Goal: Task Accomplishment & Management: Use online tool/utility

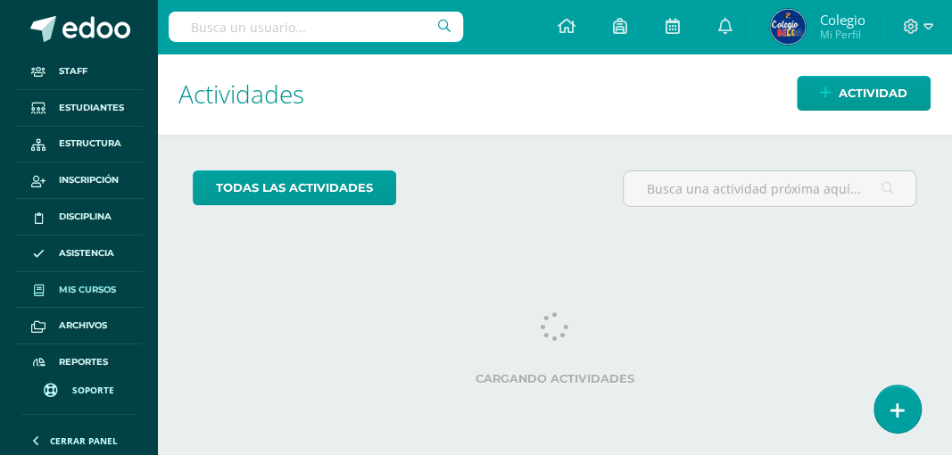
click at [80, 285] on span "Mis cursos" at bounding box center [87, 290] width 57 height 14
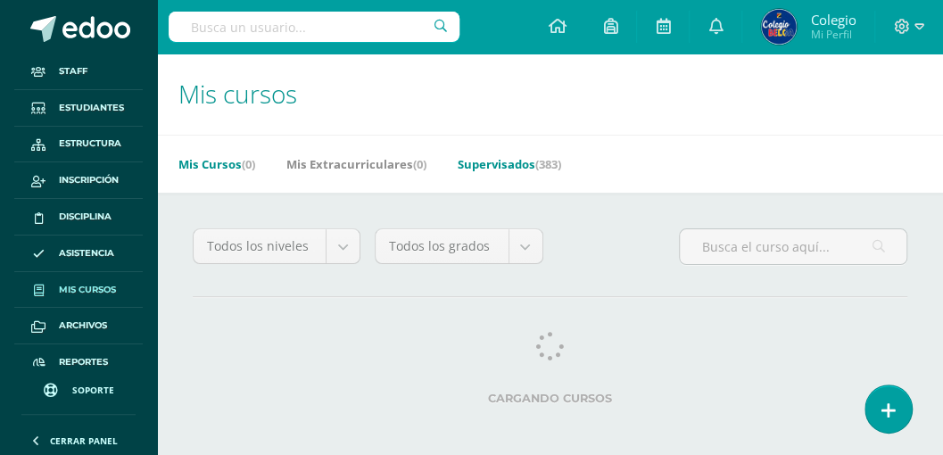
click at [500, 164] on link "Supervisados (383)" at bounding box center [509, 164] width 103 height 29
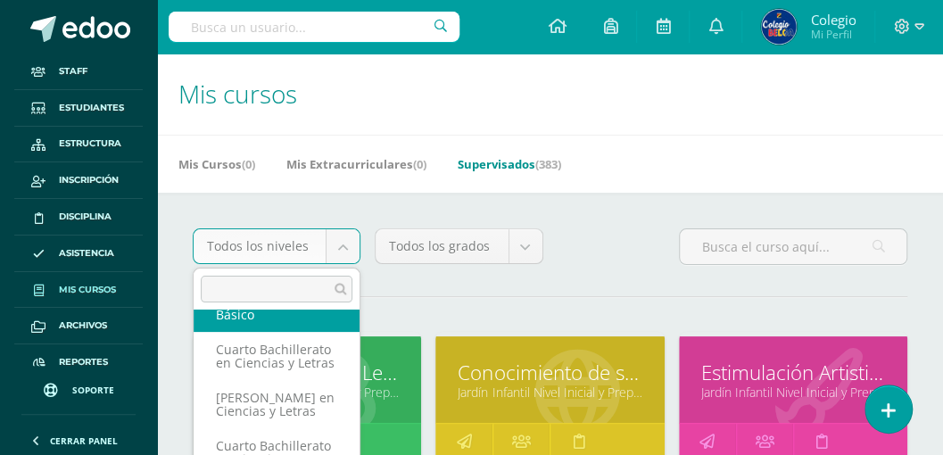
scroll to position [280, 0]
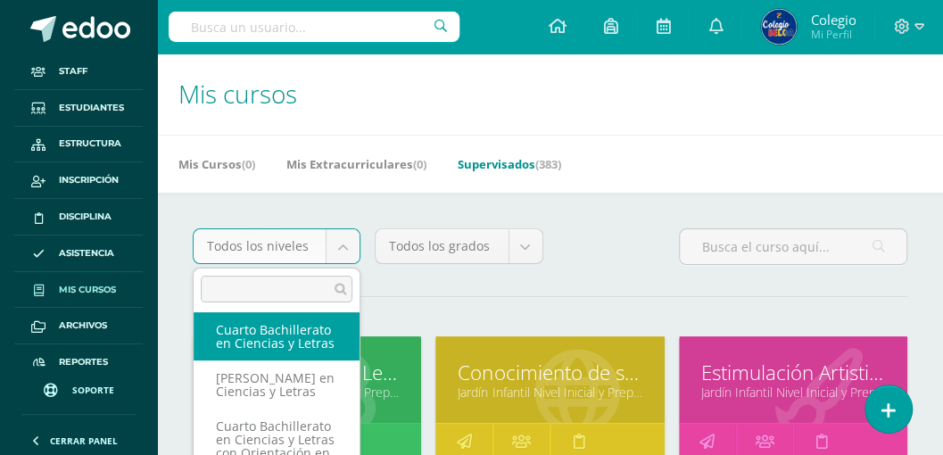
select select "31"
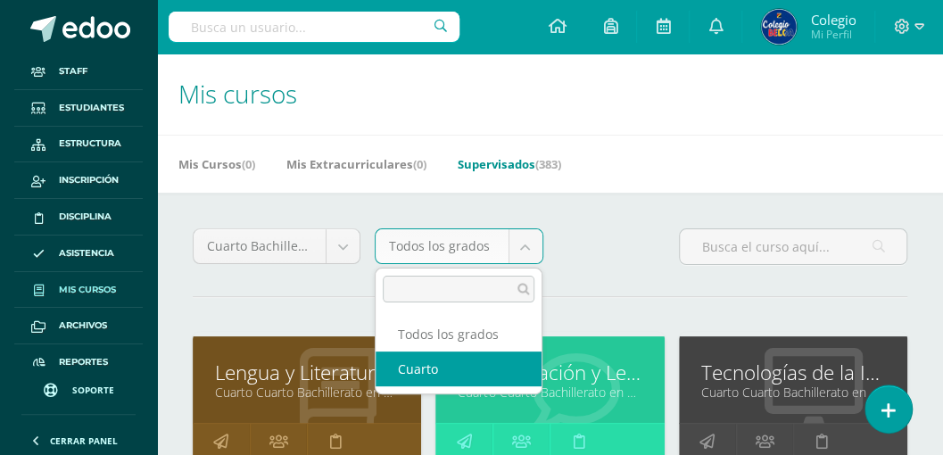
select select "95"
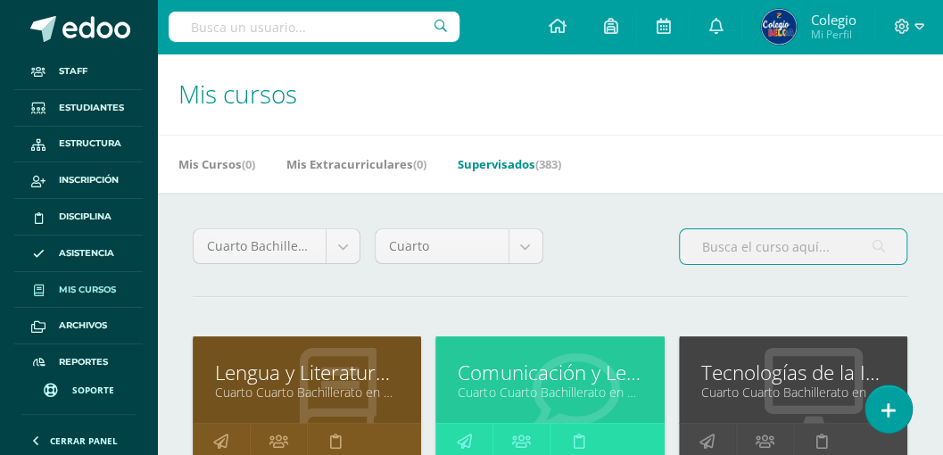
drag, startPoint x: 710, startPoint y: 248, endPoint x: 669, endPoint y: 253, distance: 41.4
click at [707, 247] on input "text" at bounding box center [793, 246] width 227 height 35
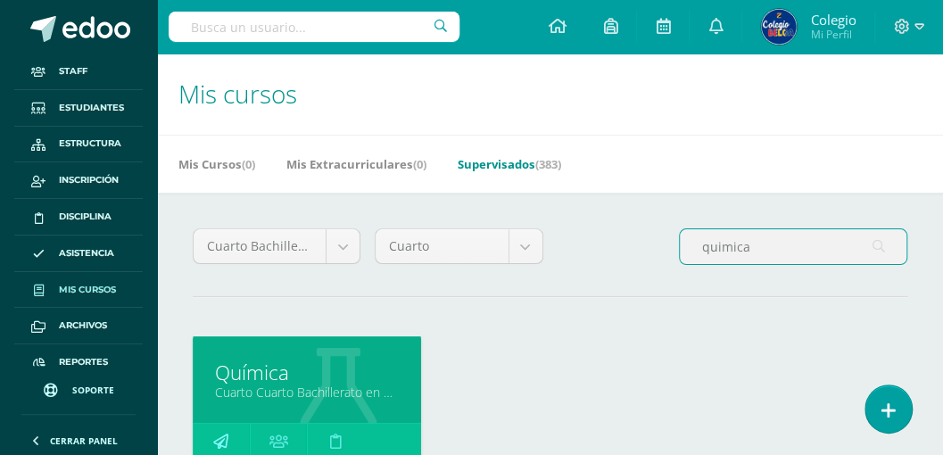
type input "quimica"
click at [223, 437] on icon at bounding box center [220, 441] width 15 height 35
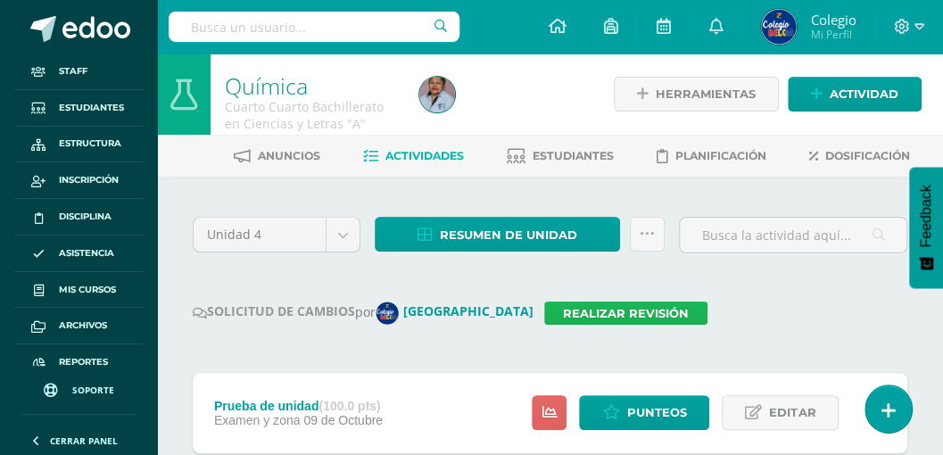
click at [544, 311] on link "Realizar revisión" at bounding box center [625, 313] width 163 height 23
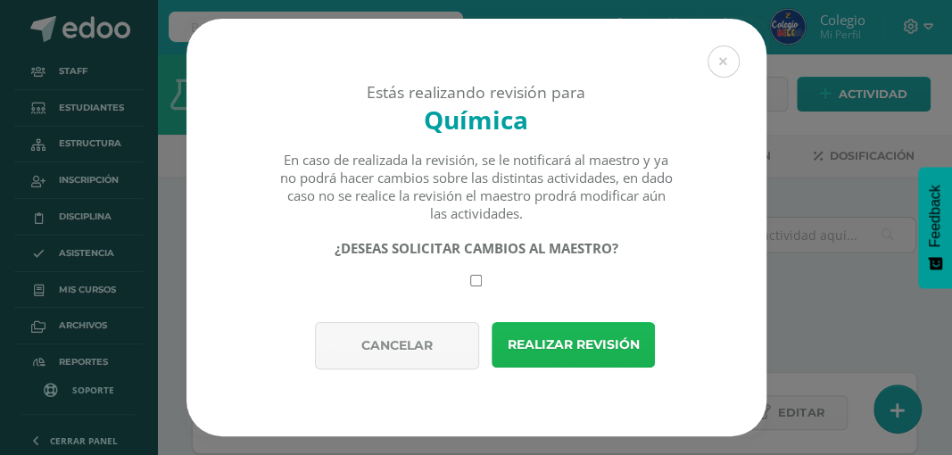
click at [568, 351] on button "Realizar revisión" at bounding box center [573, 344] width 163 height 45
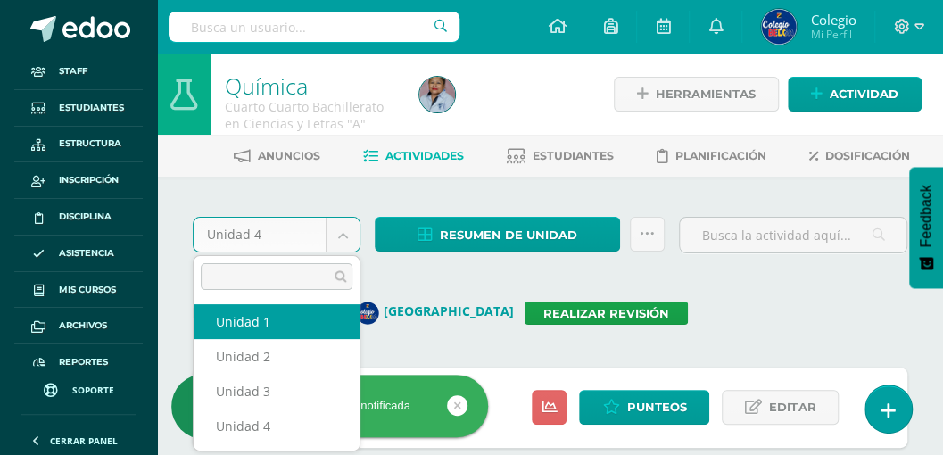
select select "Unidad 1"
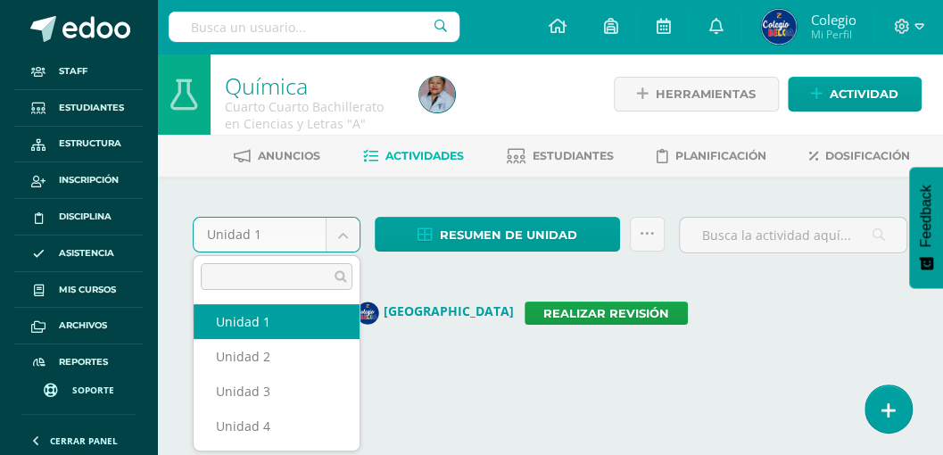
click at [339, 236] on body "Staff Estudiantes Estructura Inscripción Disciplina Asistencia Mis cursos Archi…" at bounding box center [471, 201] width 943 height 403
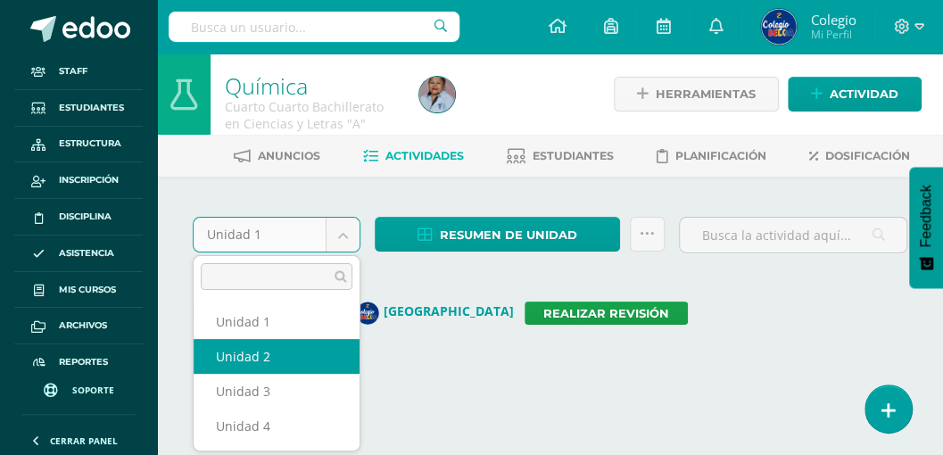
select select "Unidad 2"
